Goal: Task Accomplishment & Management: Use online tool/utility

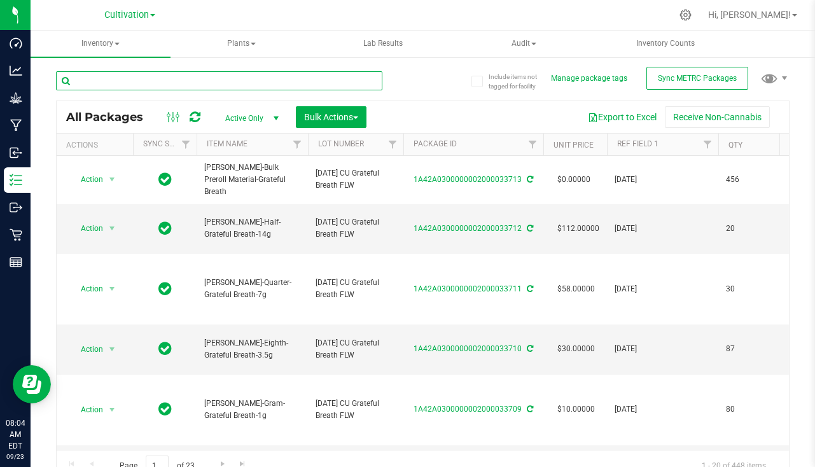
click at [160, 79] on input "text" at bounding box center [219, 80] width 327 height 19
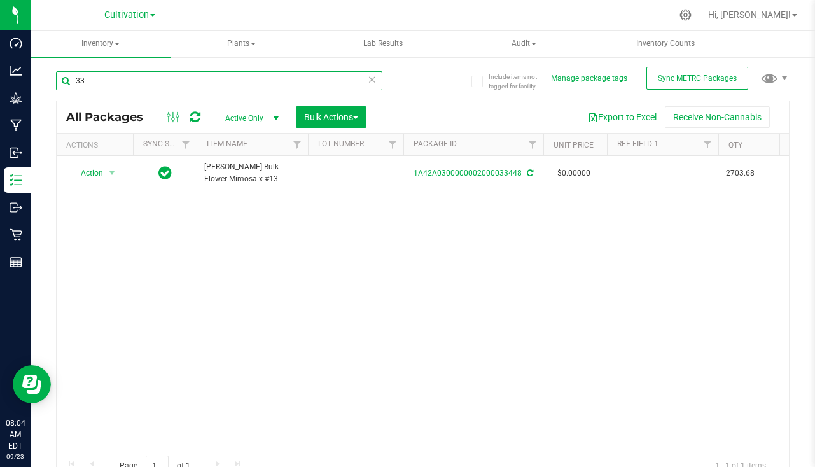
type input "3"
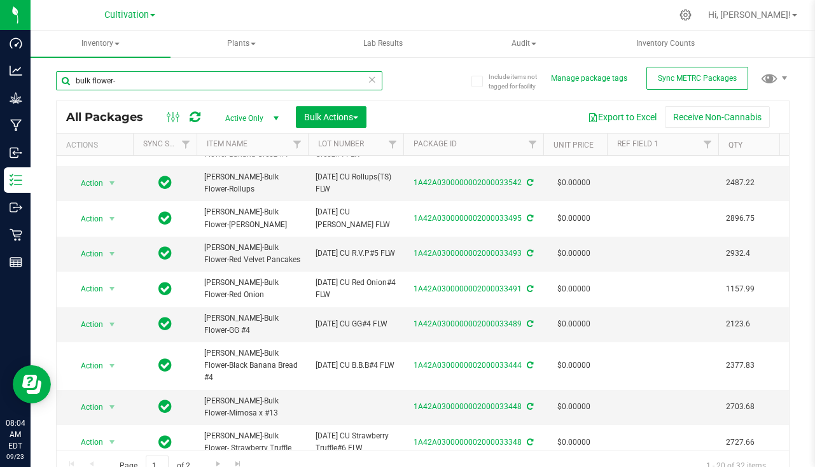
scroll to position [420, 0]
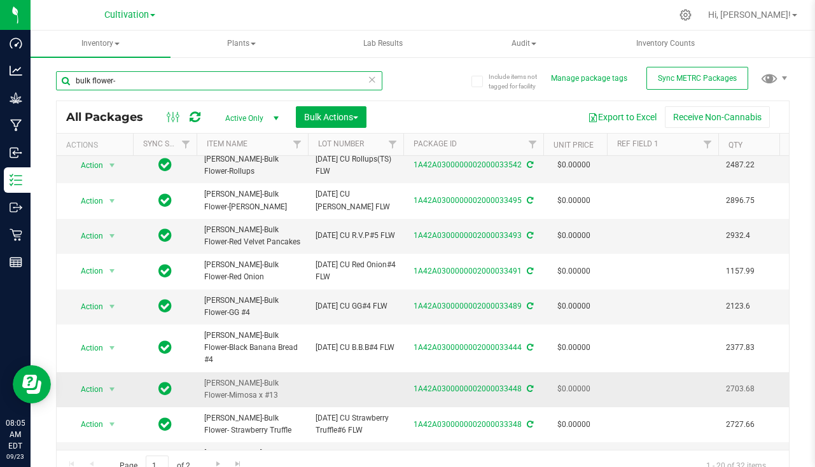
type input "bulk flower-"
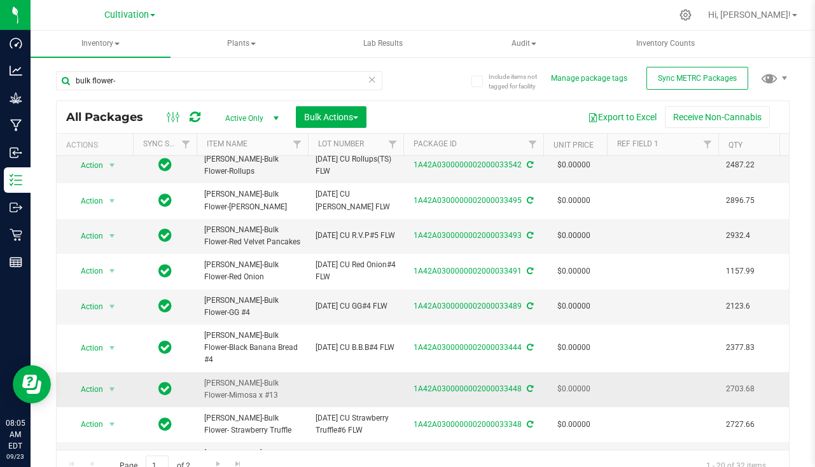
click at [337, 372] on td at bounding box center [355, 389] width 95 height 35
type input "[DATE] CU Mimosa x #13 FLW"
click at [445, 76] on div "bulk flower- All Packages Active Only Active Only Lab Samples Locked All Extern…" at bounding box center [423, 270] width 734 height 422
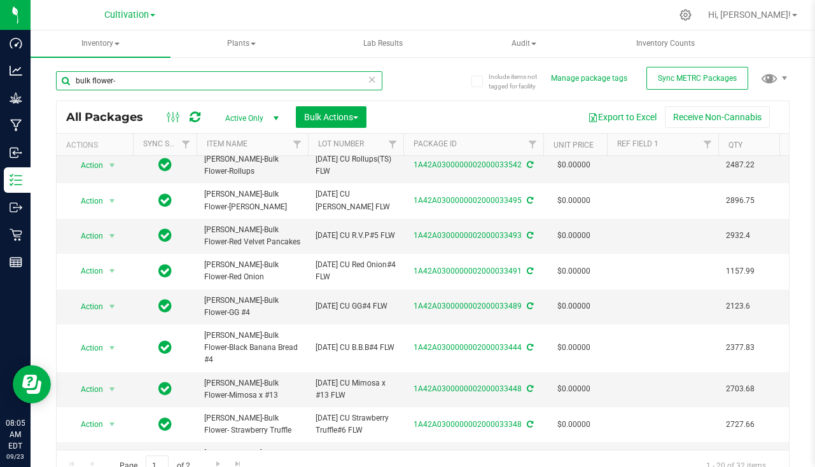
click at [176, 76] on input "bulk flower-" at bounding box center [219, 80] width 327 height 19
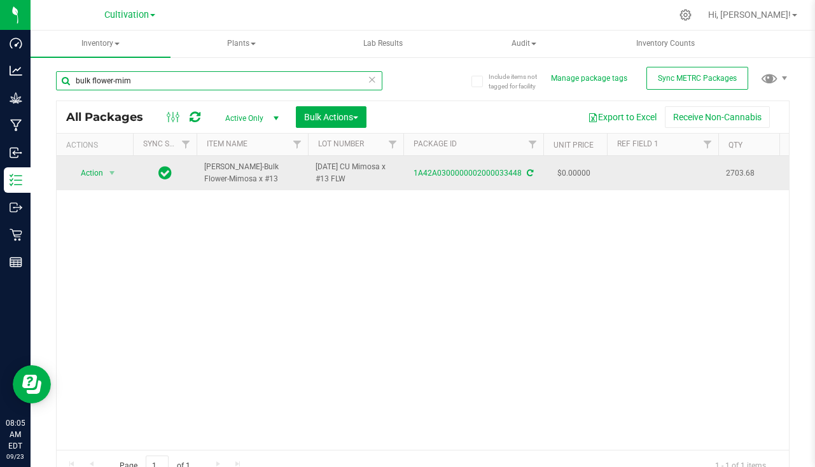
type input "bulk flower-mim"
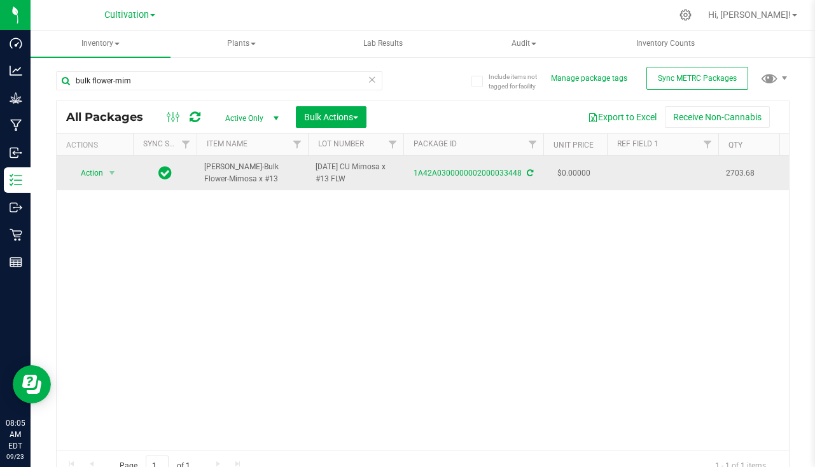
click at [635, 171] on td at bounding box center [662, 173] width 111 height 34
type input "[DATE]"
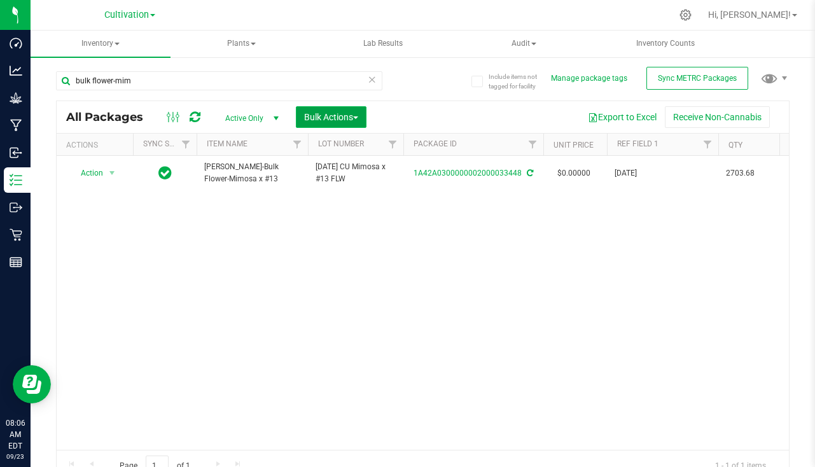
click at [332, 115] on span "Bulk Actions" at bounding box center [331, 117] width 54 height 10
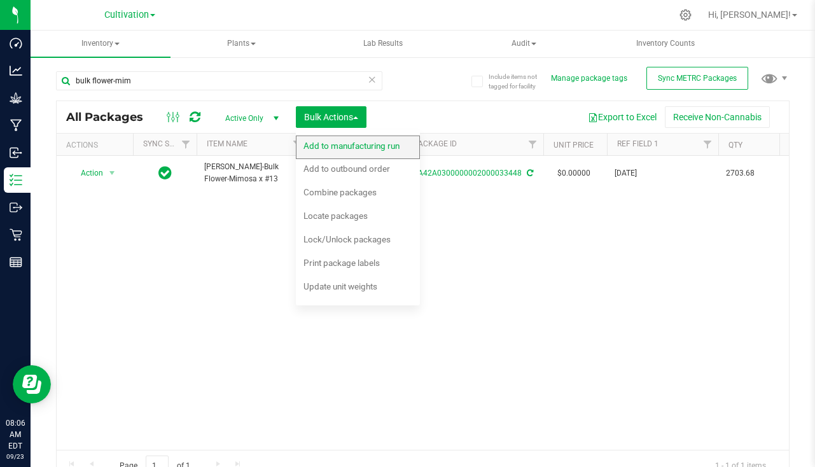
click at [325, 141] on span "Add to manufacturing run" at bounding box center [352, 146] width 96 height 10
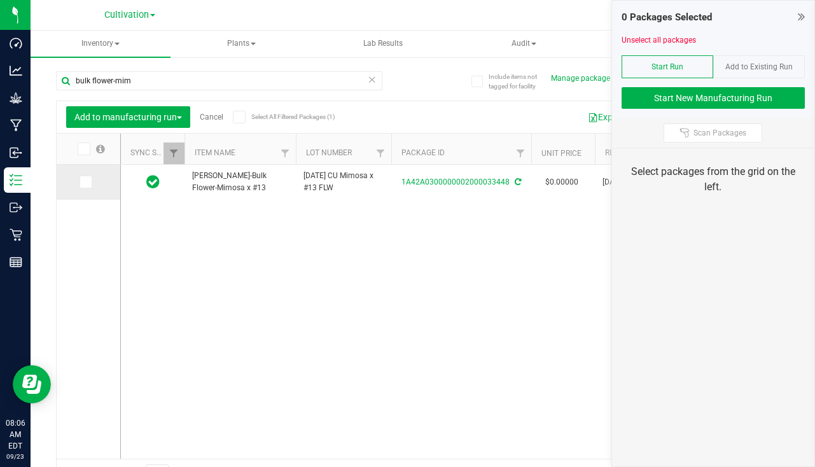
click at [85, 182] on icon at bounding box center [85, 182] width 8 height 0
click at [0, 0] on input "checkbox" at bounding box center [0, 0] width 0 height 0
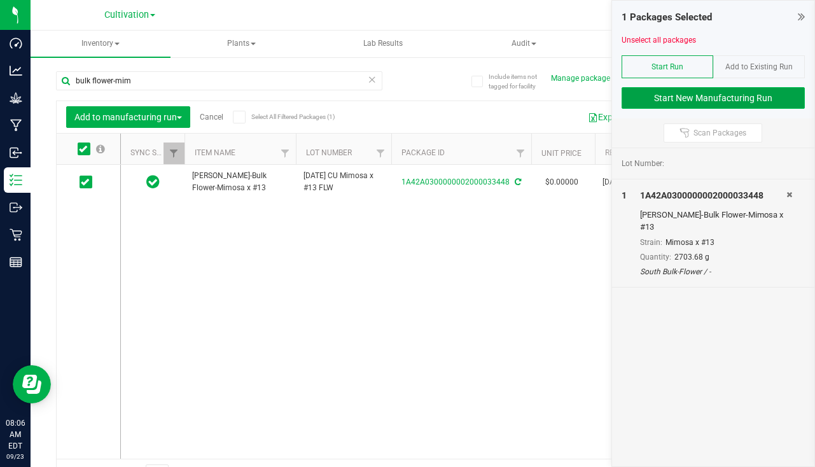
click at [668, 104] on button "Start New Manufacturing Run" at bounding box center [713, 98] width 183 height 22
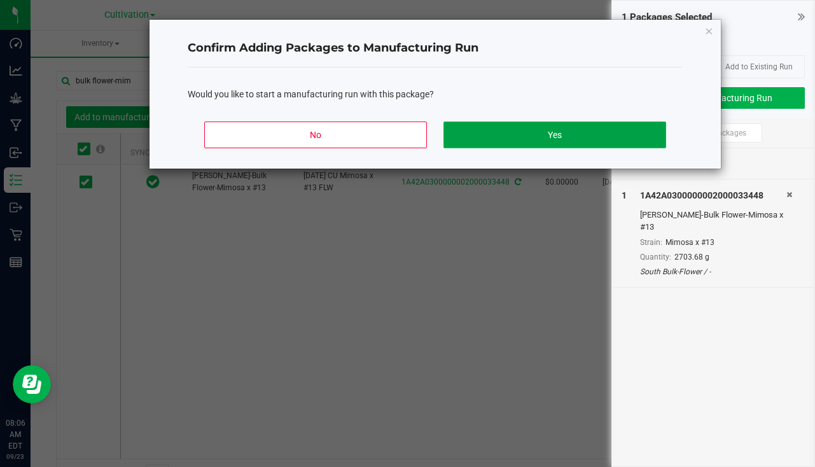
click at [586, 145] on button "Yes" at bounding box center [555, 135] width 223 height 27
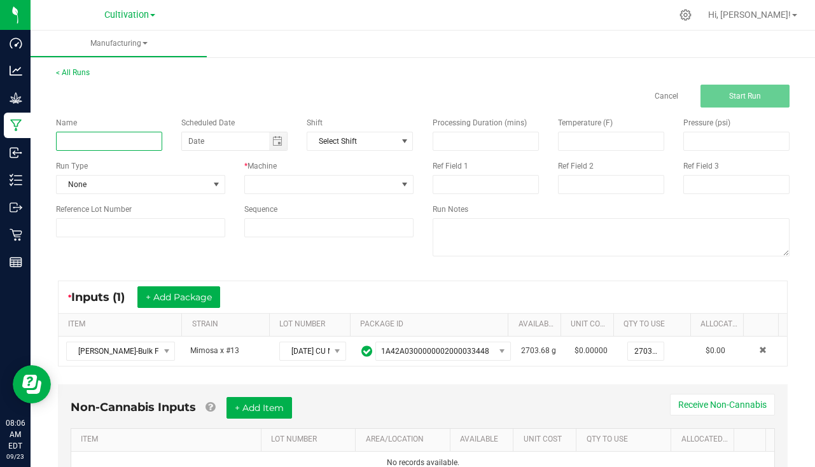
click at [120, 138] on input at bounding box center [109, 141] width 106 height 19
click at [278, 144] on span "Toggle calendar" at bounding box center [277, 141] width 10 height 10
type input "[PERSON_NAME] - Mimosa X #13 [DATE]"
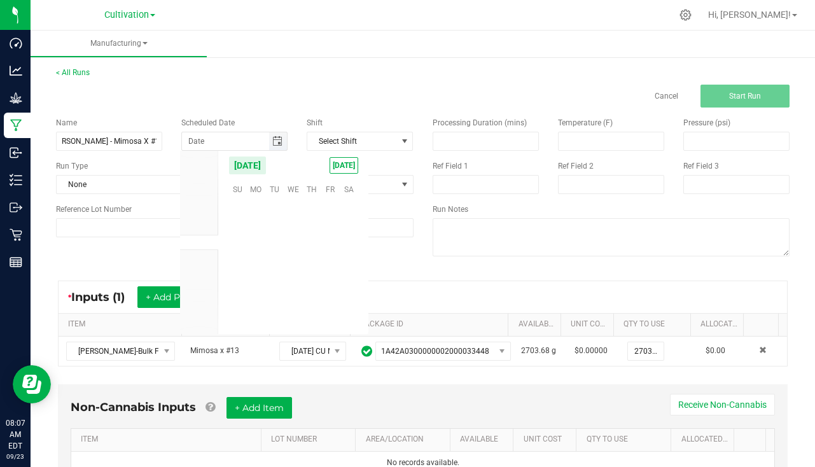
scroll to position [206502, 0]
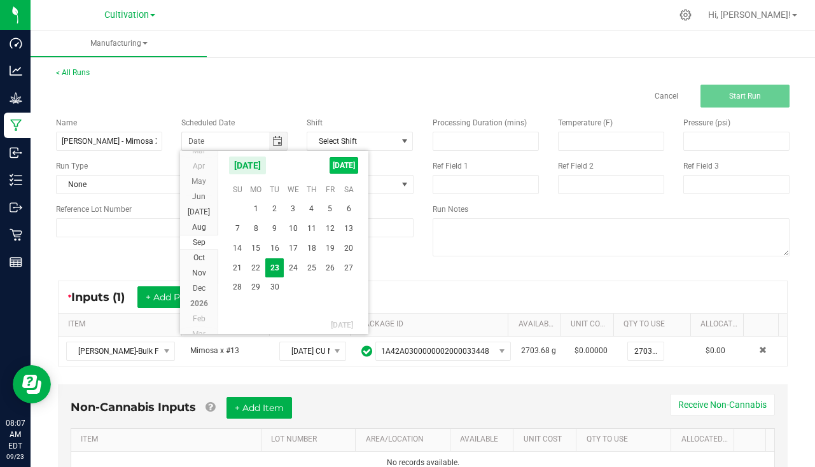
click at [351, 160] on span "[DATE]" at bounding box center [344, 165] width 29 height 17
type input "[DATE]"
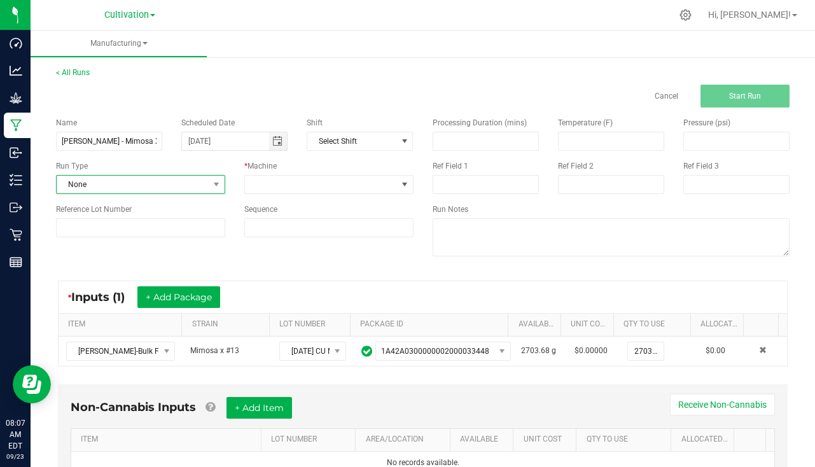
click at [139, 181] on span "None" at bounding box center [133, 185] width 152 height 18
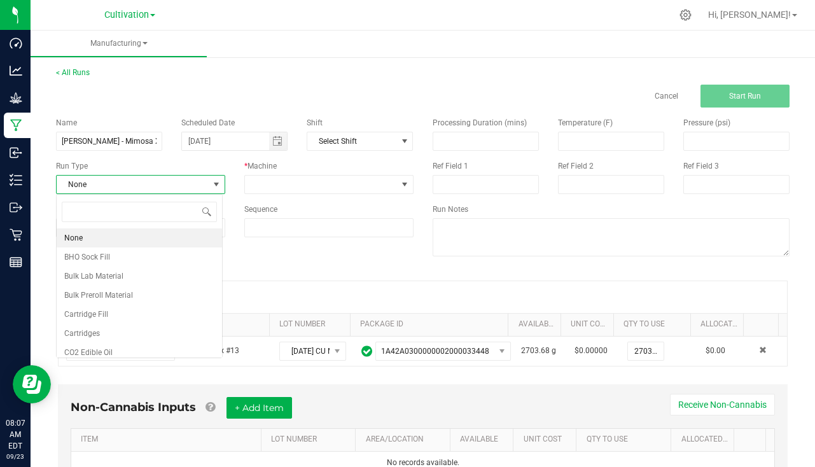
scroll to position [19, 167]
type input "pa"
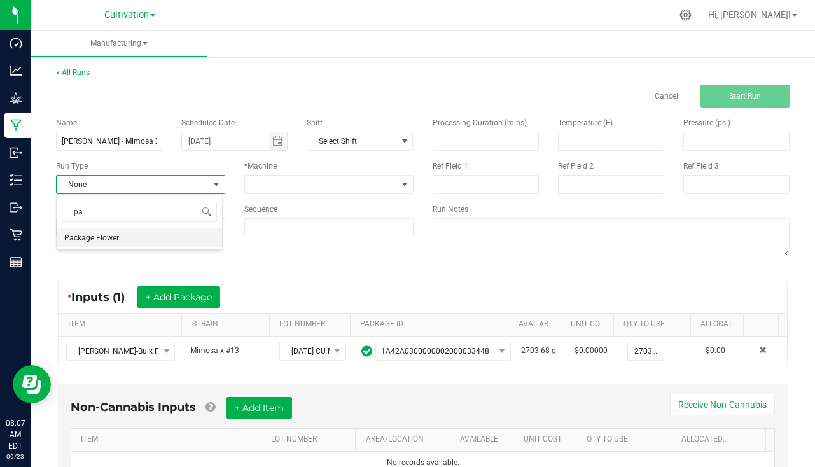
click at [106, 238] on span "Package Flower" at bounding box center [91, 238] width 55 height 13
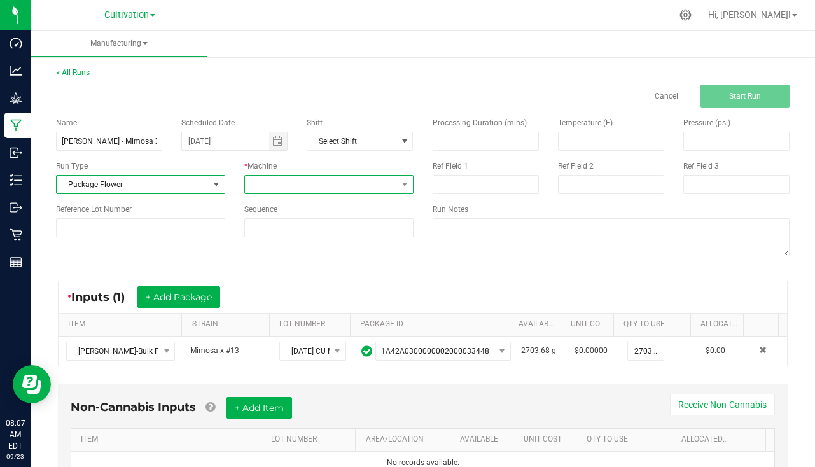
click at [269, 180] on span at bounding box center [321, 185] width 152 height 18
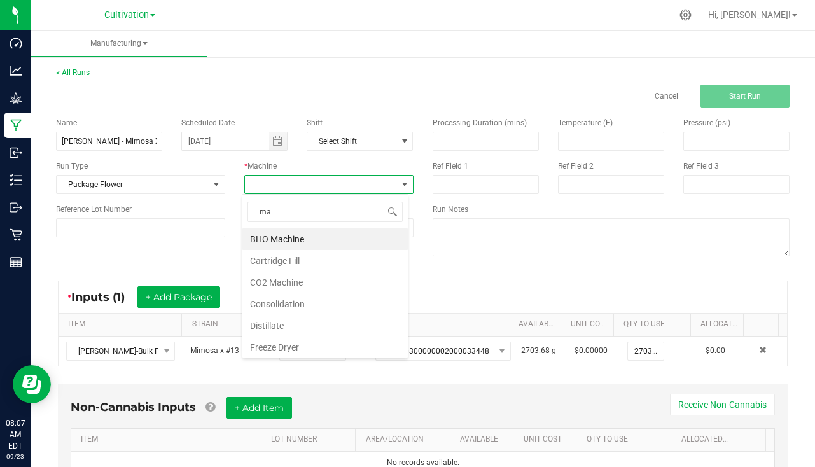
type input "man"
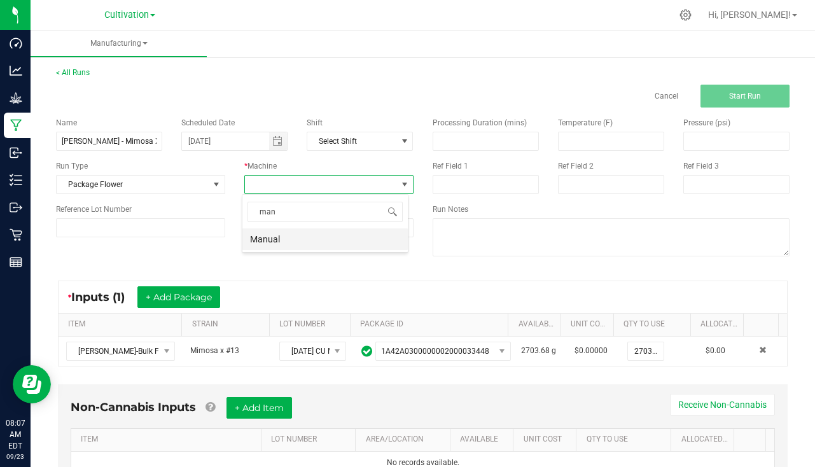
click at [272, 237] on li "Manual" at bounding box center [326, 240] width 166 height 22
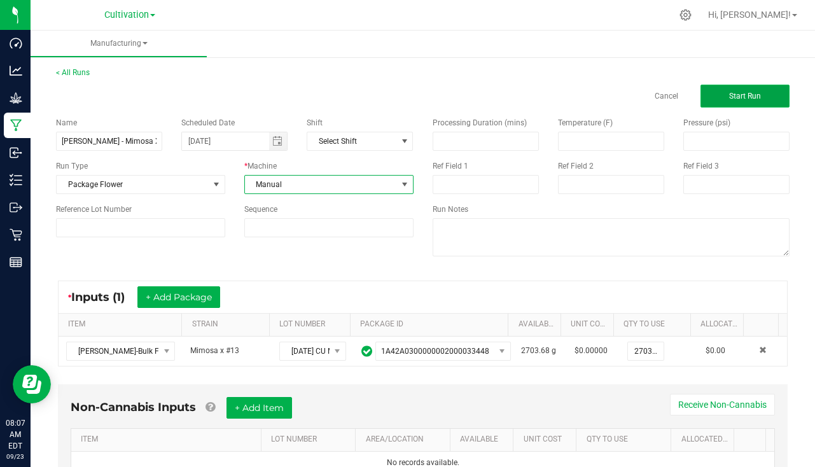
click at [741, 97] on span "Start Run" at bounding box center [746, 96] width 32 height 9
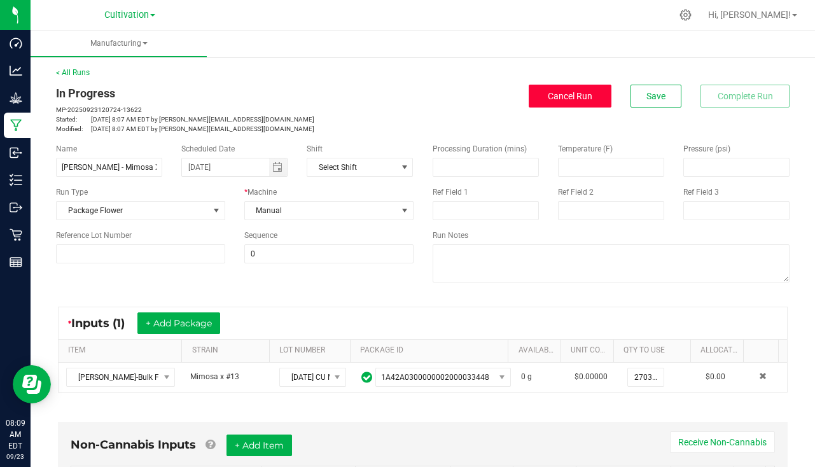
click at [556, 96] on span "Cancel Run" at bounding box center [570, 96] width 45 height 10
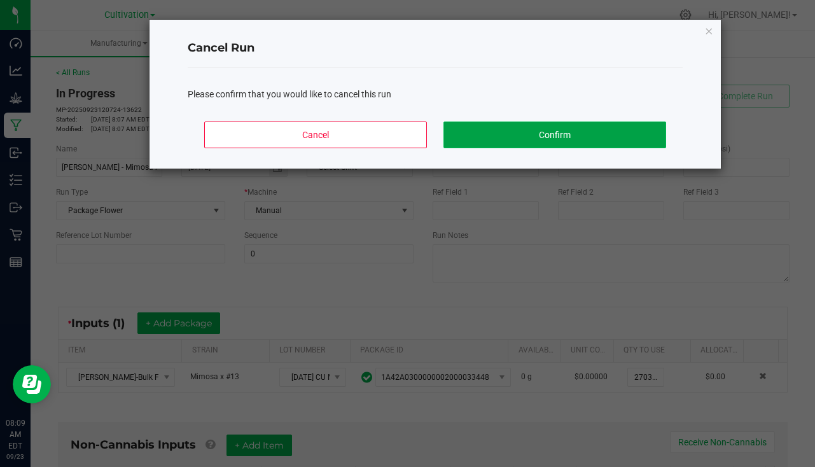
click at [533, 134] on button "Confirm" at bounding box center [555, 135] width 223 height 27
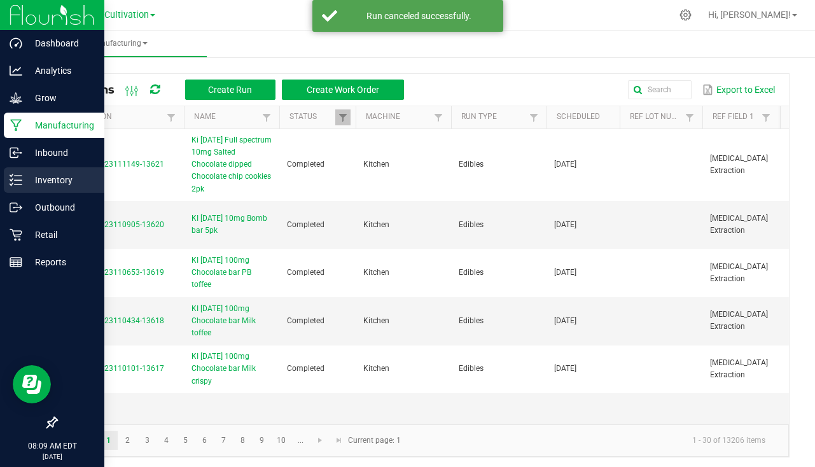
click at [53, 178] on p "Inventory" at bounding box center [60, 180] width 76 height 15
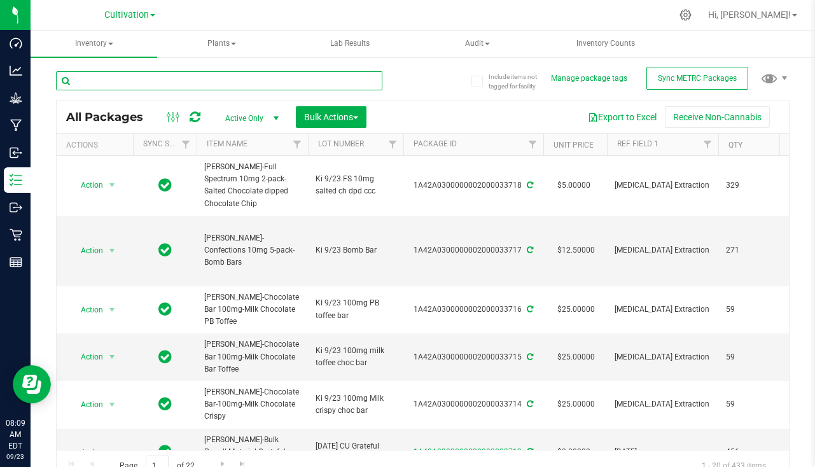
click at [166, 73] on input "text" at bounding box center [219, 80] width 327 height 19
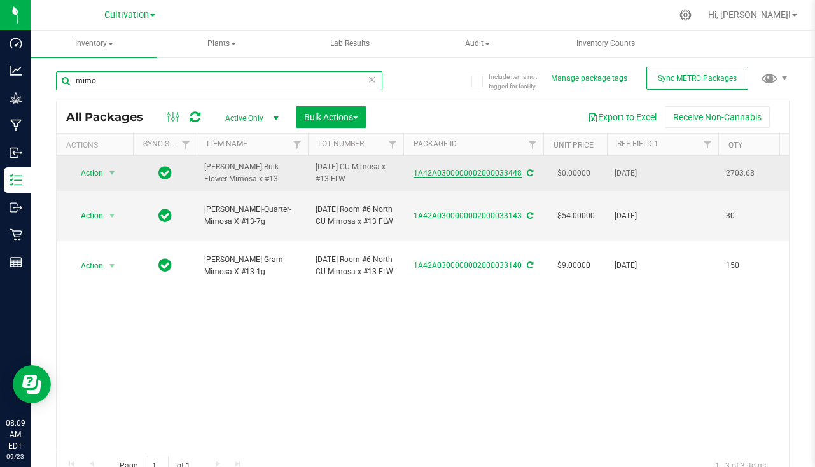
type input "mimo"
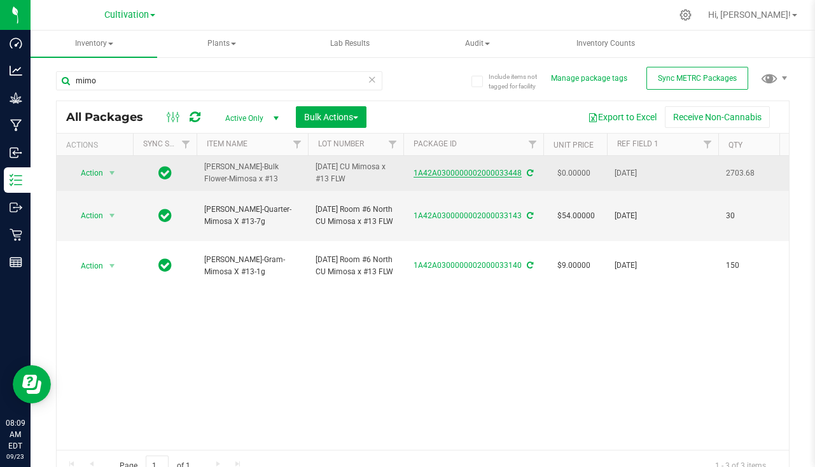
click at [453, 169] on link "1A42A0300000002000033448" at bounding box center [468, 173] width 108 height 9
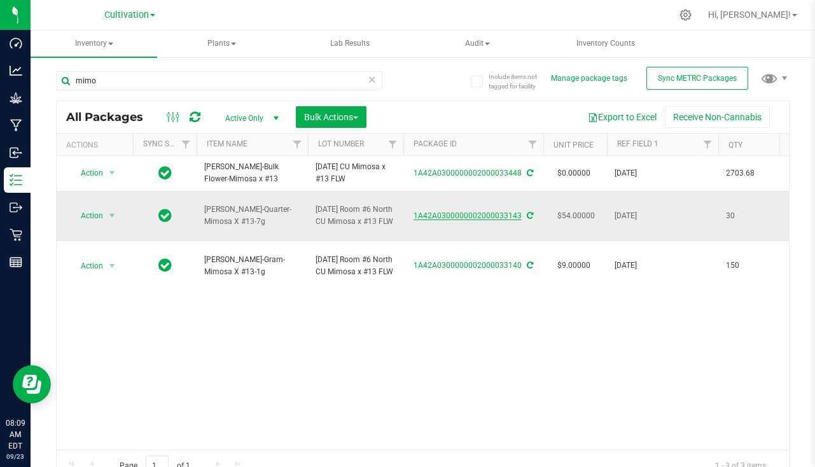
click at [486, 213] on link "1A42A0300000002000033143" at bounding box center [468, 215] width 108 height 9
click at [371, 78] on icon at bounding box center [372, 78] width 9 height 15
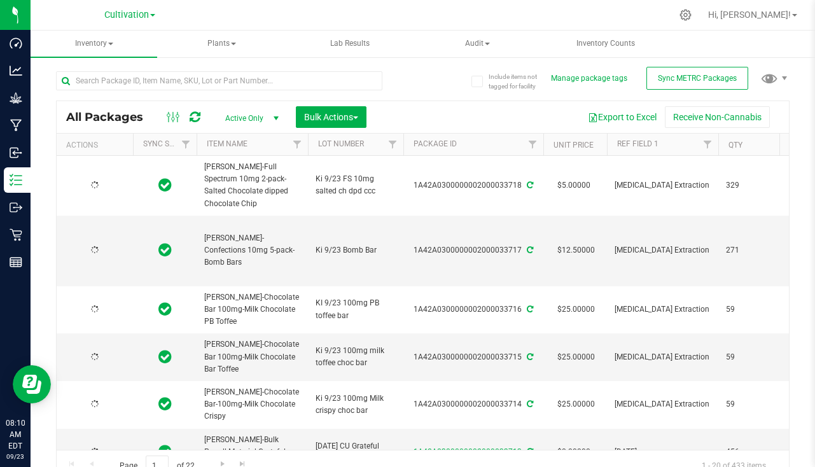
type input "[DATE]"
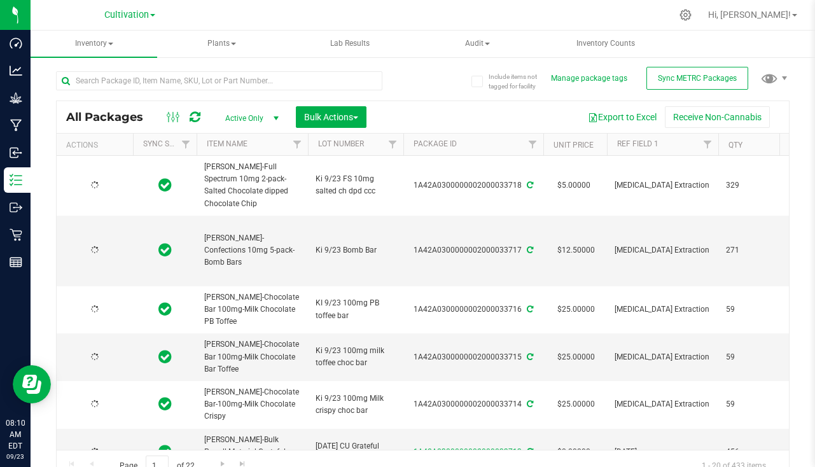
type input "[DATE]"
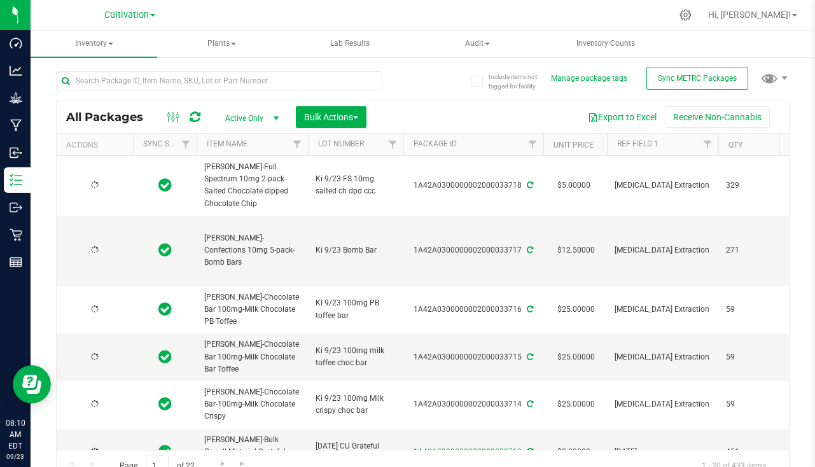
type input "[DATE]"
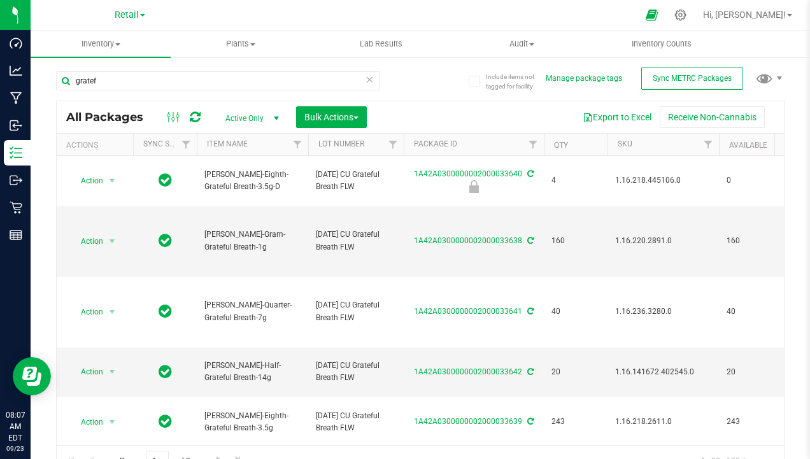
click at [365, 84] on icon at bounding box center [369, 78] width 9 height 15
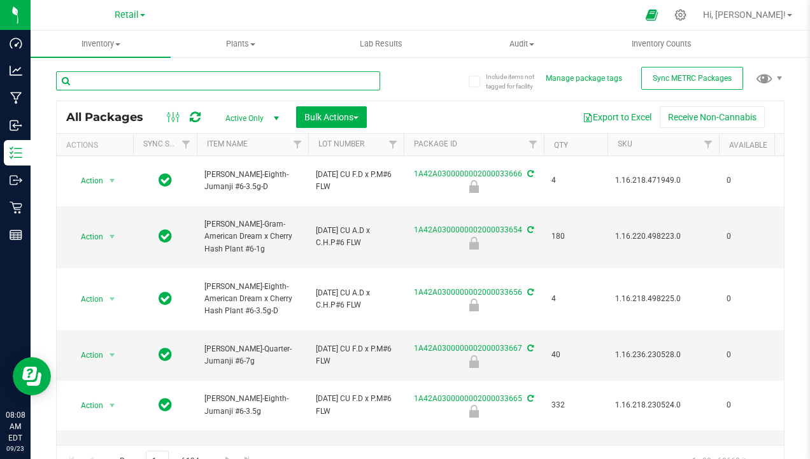
click at [179, 82] on input "text" at bounding box center [218, 80] width 324 height 19
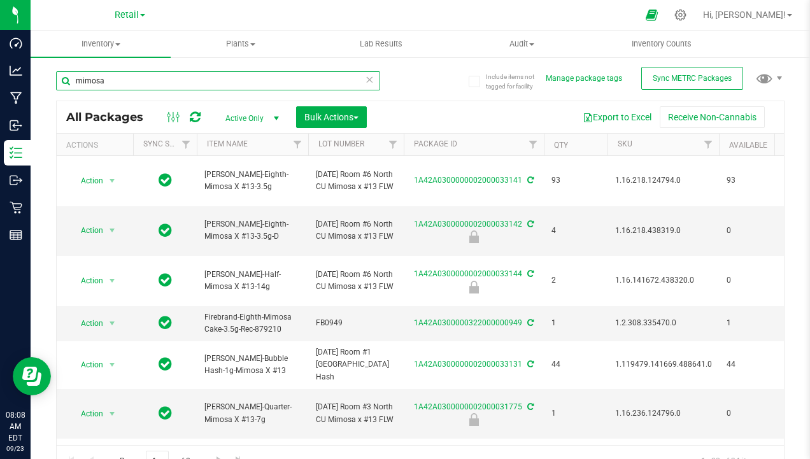
type input "mimosa"
